Goal: Task Accomplishment & Management: Manage account settings

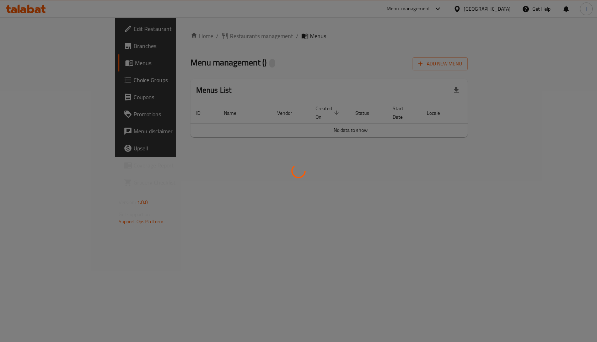
click at [373, 62] on div at bounding box center [298, 171] width 597 height 342
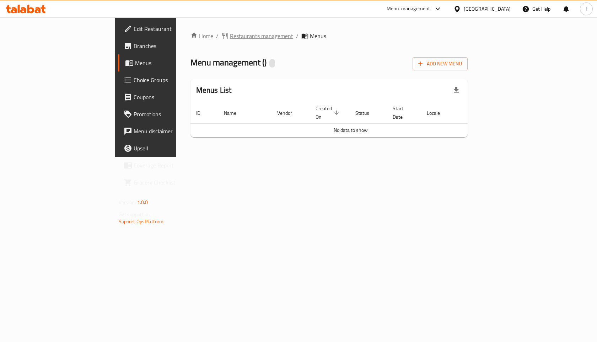
click at [230, 39] on span "Restaurants management" at bounding box center [261, 36] width 63 height 9
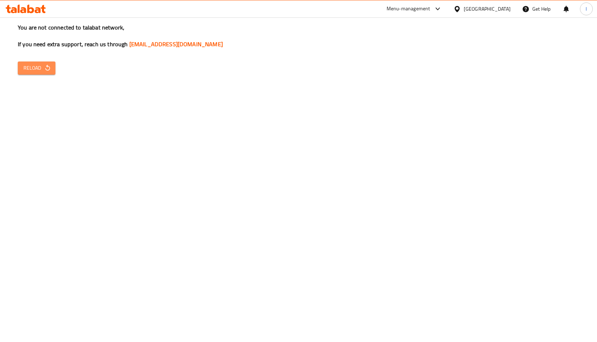
click at [41, 70] on span "Reload" at bounding box center [36, 68] width 26 height 9
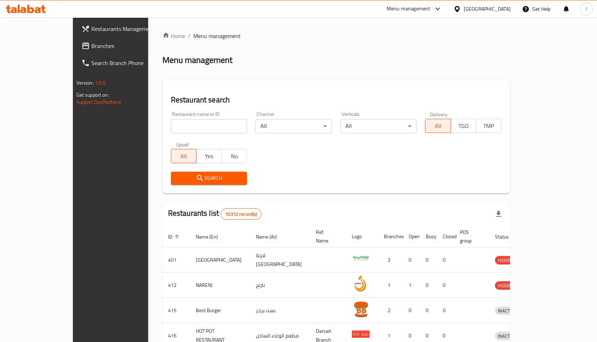
click at [171, 125] on input "search" at bounding box center [209, 126] width 76 height 14
type input "b laban"
click button "Search" at bounding box center [209, 178] width 76 height 13
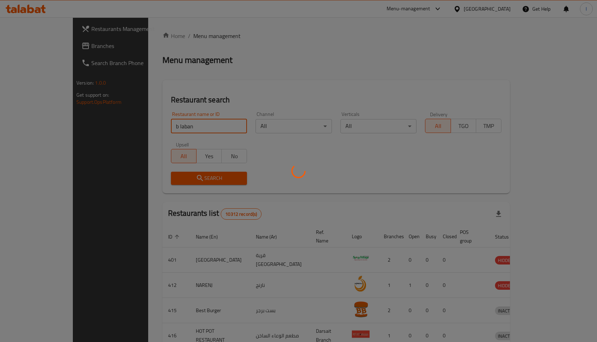
click button "Search" at bounding box center [209, 178] width 76 height 13
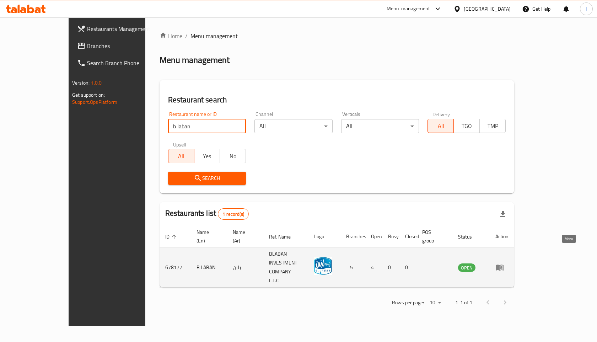
click at [504, 263] on icon "enhanced table" at bounding box center [500, 267] width 9 height 9
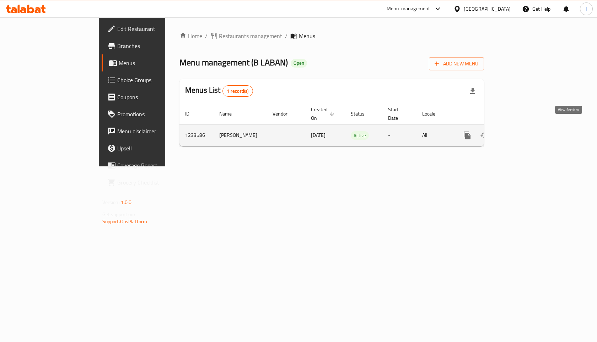
click at [523, 131] on icon "enhanced table" at bounding box center [519, 135] width 9 height 9
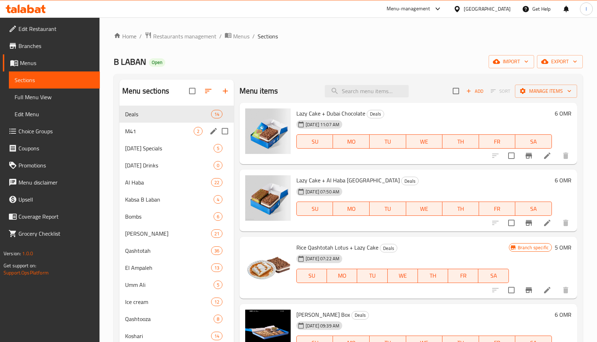
click at [159, 136] on div "M41 2" at bounding box center [176, 131] width 114 height 17
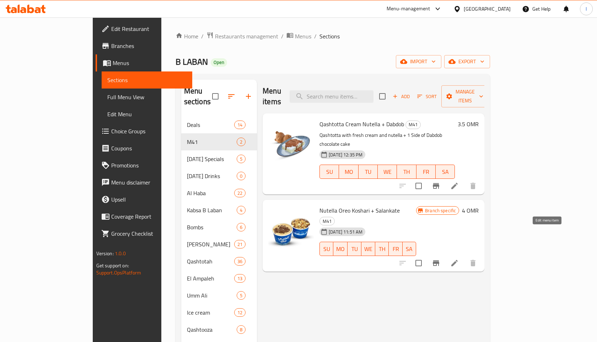
click at [459, 259] on icon at bounding box center [455, 263] width 9 height 9
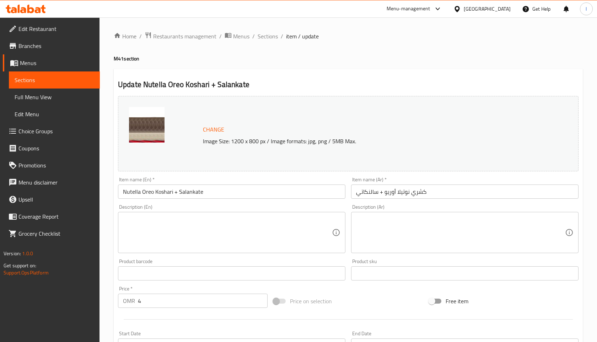
click at [372, 192] on input "كشري نوتيلا أوريو + سالنكاتي" at bounding box center [465, 192] width 228 height 14
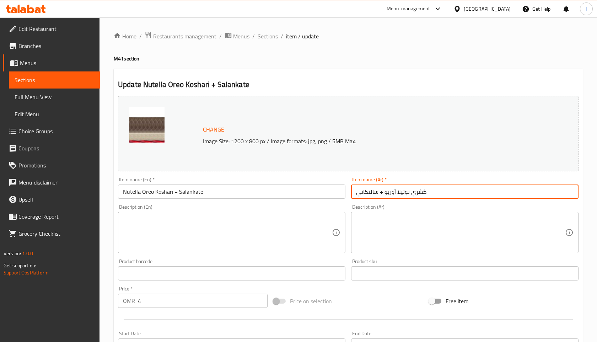
click at [372, 192] on input "كشري نوتيلا أوريو + سالنكاتي" at bounding box center [465, 192] width 228 height 14
paste input "سلانكاتيه نوتيلا مكسرات + كشري كيندر"
type input "سلانكاتيه نوتيلا مكسرات + كشري كيندر"
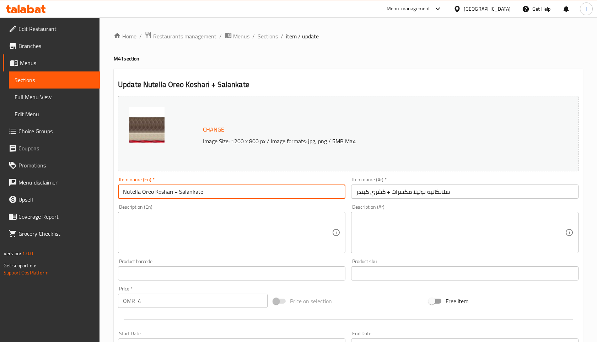
click at [207, 194] on input "Nutella Oreo Koshari + Salankate" at bounding box center [232, 192] width 228 height 14
drag, startPoint x: 178, startPoint y: 192, endPoint x: 121, endPoint y: 192, distance: 57.6
click at [121, 192] on input "Nutella Oreo Koshari + Salankate Nuttela with Nuts + Koshari Kinder" at bounding box center [232, 192] width 228 height 14
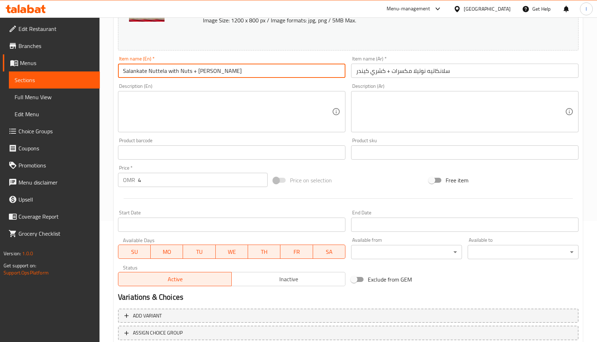
scroll to position [171, 0]
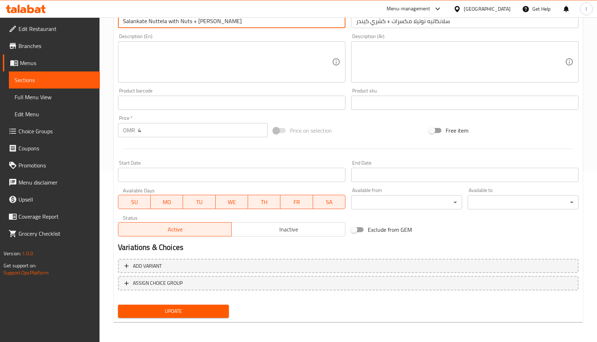
type input "Salankate Nuttela with Nuts + Koshari Kinder"
click at [182, 309] on span "Update" at bounding box center [174, 311] width 100 height 9
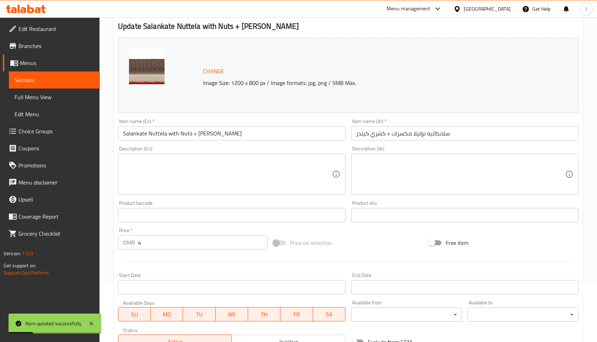
scroll to position [0, 0]
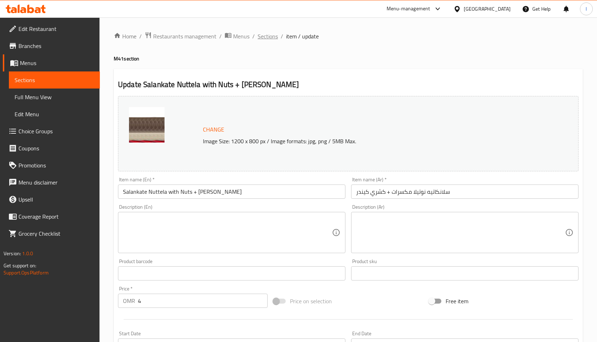
click at [272, 38] on span "Sections" at bounding box center [268, 36] width 20 height 9
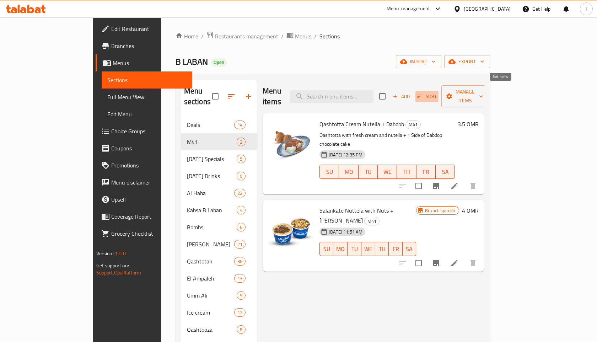
click at [423, 93] on icon "button" at bounding box center [420, 96] width 6 height 6
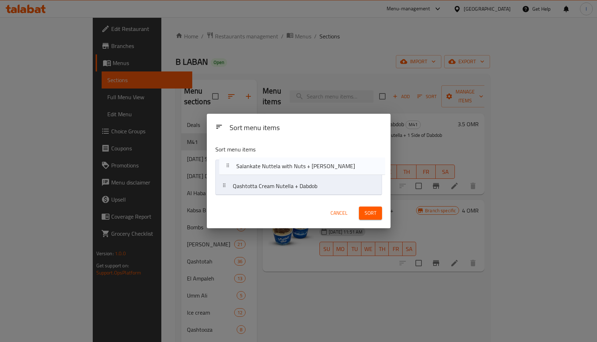
drag, startPoint x: 285, startPoint y: 191, endPoint x: 289, endPoint y: 168, distance: 22.7
click at [289, 168] on nav "Qashtotta Cream Nutella + Dabdob Salankate Nuttela with Nuts + Koshari Kinder" at bounding box center [298, 178] width 167 height 36
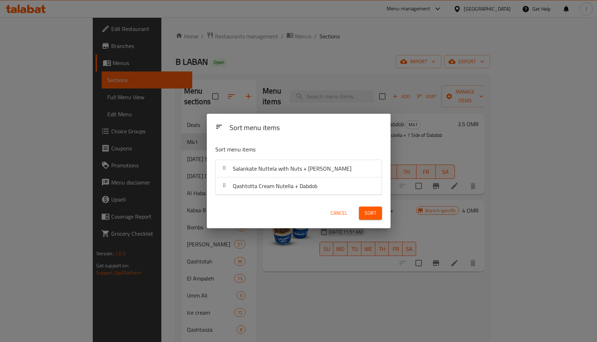
click at [370, 215] on span "Sort" at bounding box center [371, 213] width 12 height 9
